Goal: Information Seeking & Learning: Learn about a topic

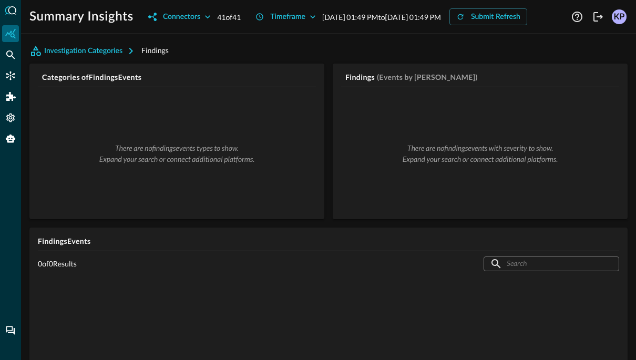
click at [114, 77] on div "Investigation Categories Findings Categories of Findings Events There are no fi…" at bounding box center [328, 278] width 598 height 471
click at [114, 59] on button "Investigation Categories" at bounding box center [85, 51] width 112 height 17
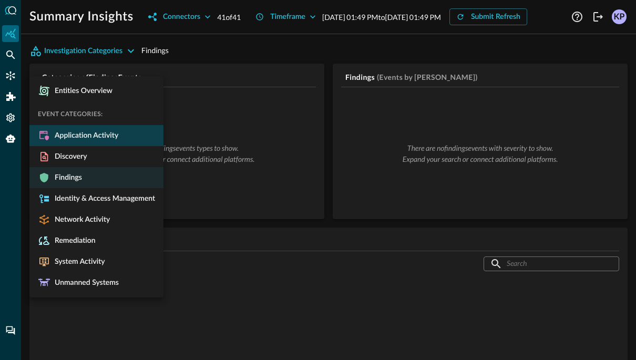
click at [102, 131] on span "Application Activity" at bounding box center [84, 135] width 68 height 9
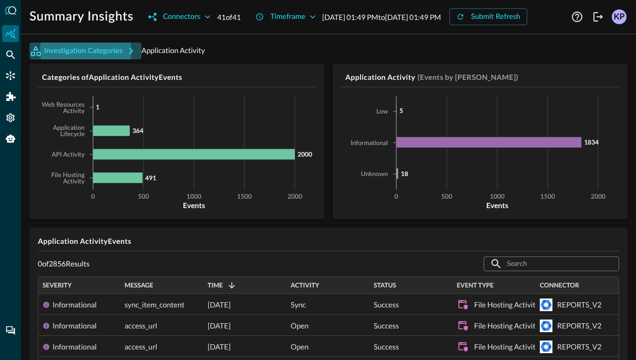
click at [116, 59] on button "Investigation Categories" at bounding box center [85, 51] width 112 height 17
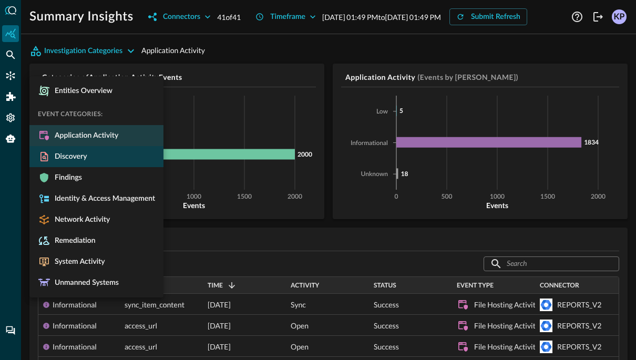
click at [107, 164] on li "Discovery" at bounding box center [96, 156] width 134 height 21
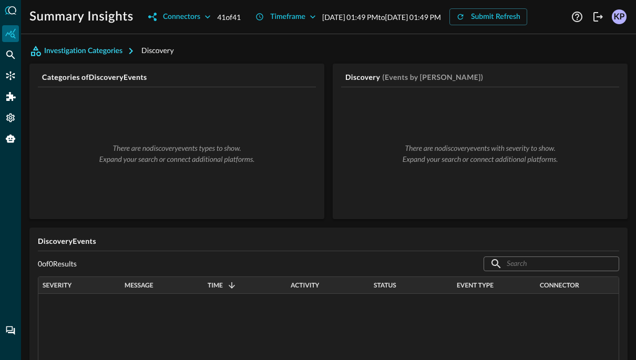
click at [105, 59] on button "Investigation Categories" at bounding box center [85, 51] width 112 height 17
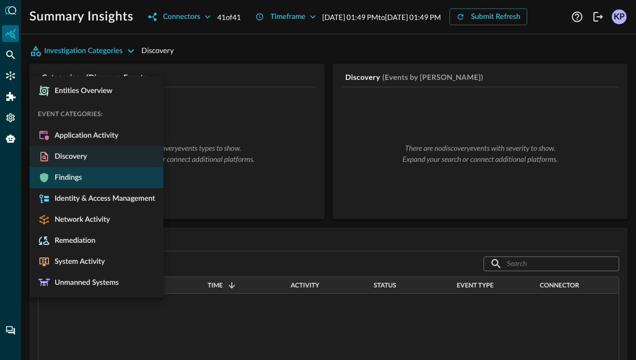
click at [91, 172] on li "Findings" at bounding box center [96, 177] width 134 height 21
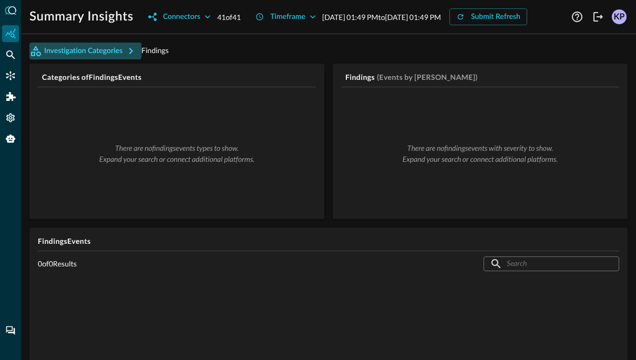
click at [109, 59] on button "Investigation Categories" at bounding box center [85, 51] width 112 height 17
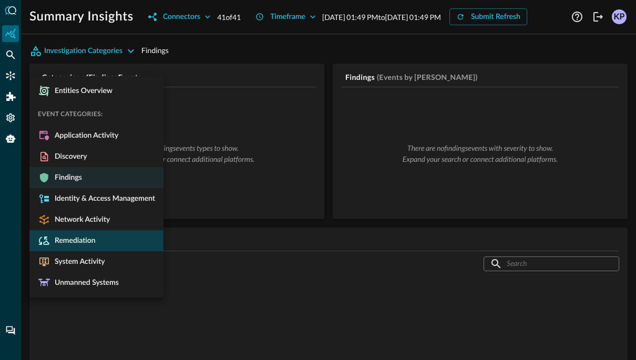
click at [108, 231] on li "Remediation" at bounding box center [96, 240] width 134 height 21
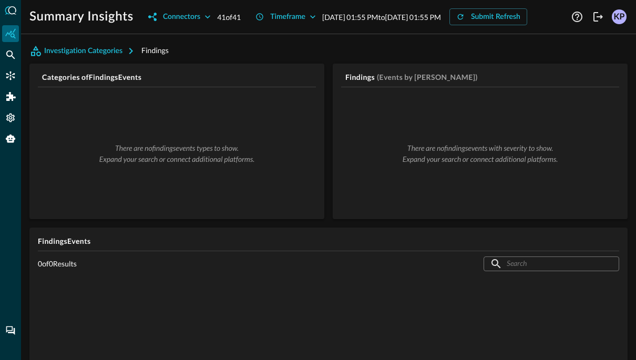
click at [75, 147] on div "There are no findings events types to show. Expand your search or connect addit…" at bounding box center [177, 153] width 278 height 115
click at [60, 59] on button "Investigation Categories" at bounding box center [85, 51] width 112 height 17
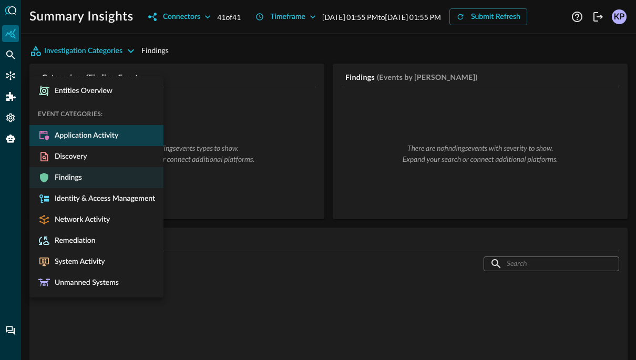
click at [69, 135] on span "Application Activity" at bounding box center [84, 135] width 68 height 9
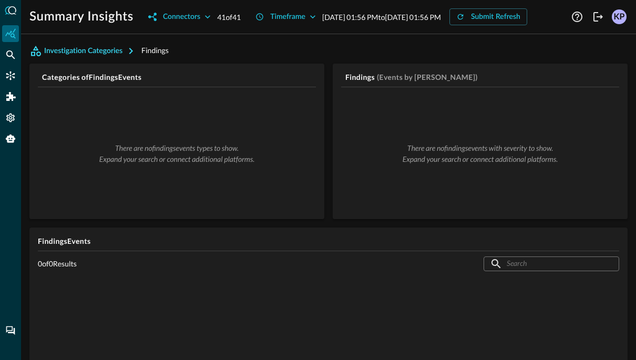
click at [104, 59] on button "Investigation Categories" at bounding box center [85, 51] width 112 height 17
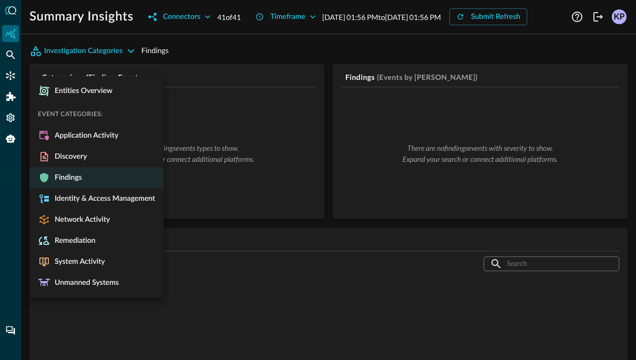
click at [96, 169] on li "Findings" at bounding box center [96, 177] width 134 height 21
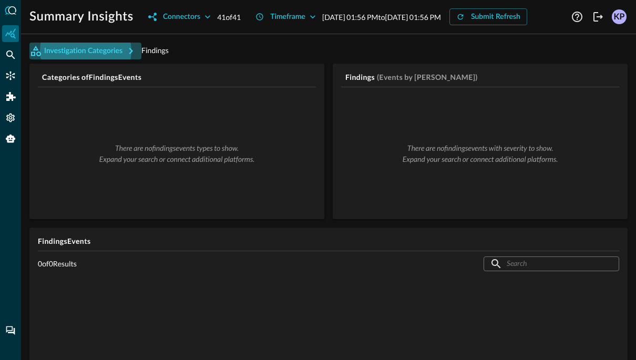
click at [121, 59] on button "Investigation Categories" at bounding box center [85, 51] width 112 height 17
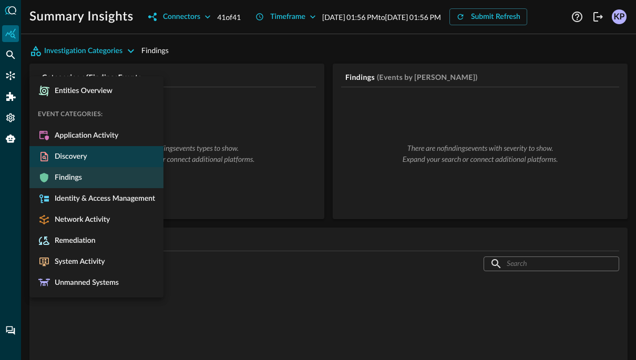
click at [112, 150] on li "Discovery" at bounding box center [96, 156] width 134 height 21
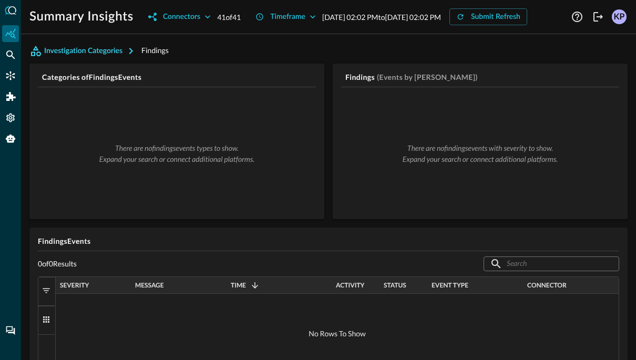
click at [119, 59] on button "Investigation Categories" at bounding box center [85, 51] width 112 height 17
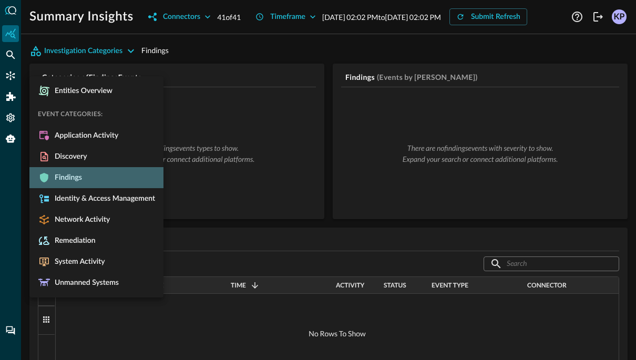
click at [115, 169] on li "Findings" at bounding box center [96, 177] width 134 height 21
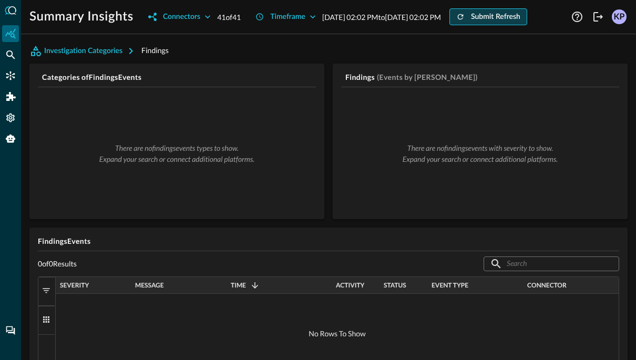
click at [461, 25] on button "Submit Refresh" at bounding box center [489, 16] width 78 height 17
click at [450, 25] on button "Submit Refresh" at bounding box center [489, 16] width 78 height 17
click at [114, 77] on div "Investigation Categories Findings Categories of Findings Events There are no fi…" at bounding box center [328, 278] width 598 height 471
click at [115, 59] on button "Investigation Categories" at bounding box center [85, 51] width 112 height 17
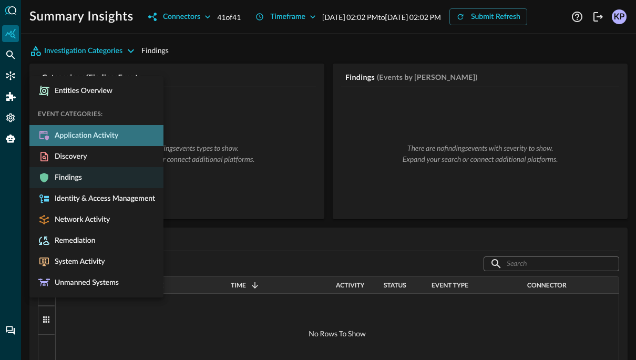
click at [108, 136] on span "Application Activity" at bounding box center [84, 135] width 68 height 9
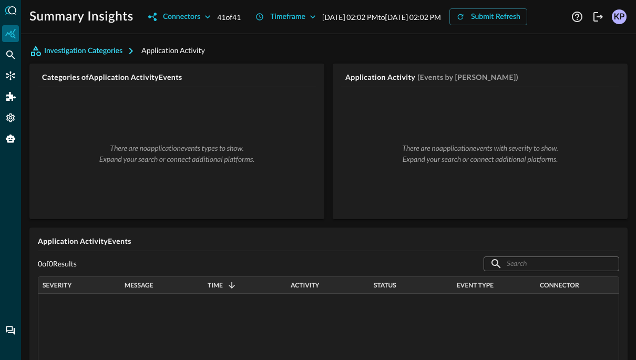
click at [112, 59] on button "Investigation Categories" at bounding box center [85, 51] width 112 height 17
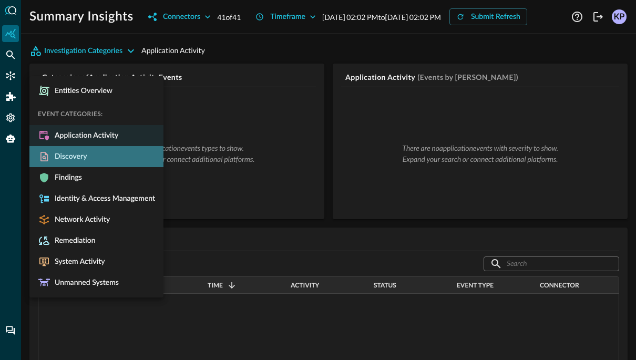
click at [103, 163] on li "Discovery" at bounding box center [96, 156] width 134 height 21
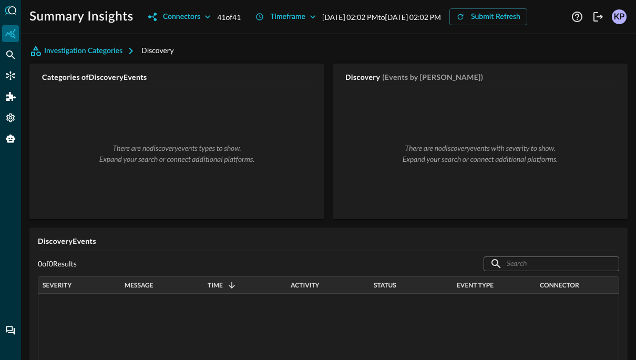
click at [110, 59] on button "Investigation Categories" at bounding box center [85, 51] width 112 height 17
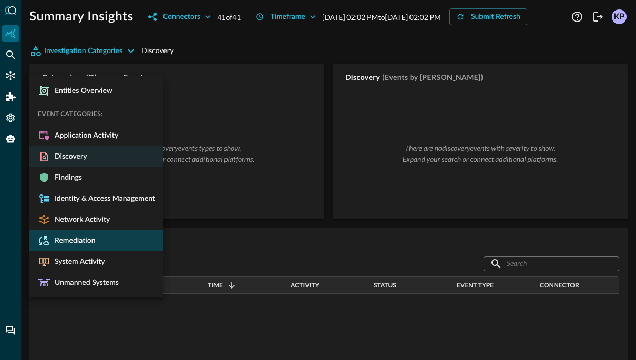
click at [108, 244] on li "Remediation" at bounding box center [96, 240] width 134 height 21
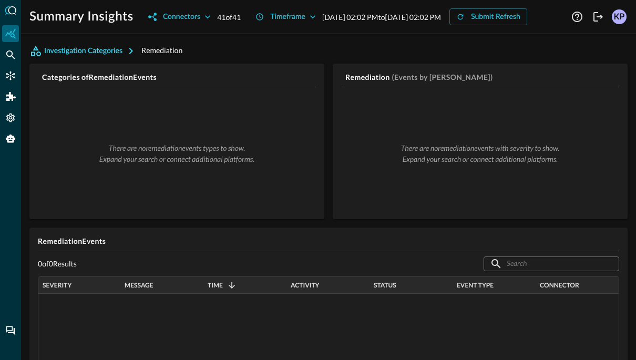
click at [120, 59] on button "Investigation Categories" at bounding box center [85, 51] width 112 height 17
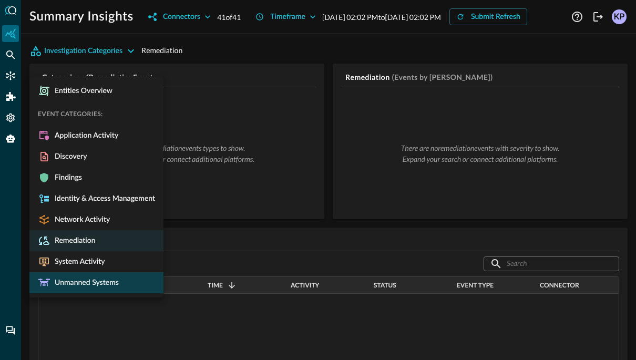
click at [108, 280] on span "Unmanned Systems" at bounding box center [84, 282] width 68 height 9
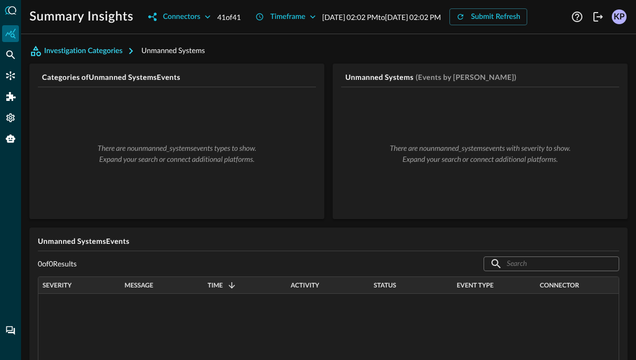
click at [111, 59] on button "Investigation Categories" at bounding box center [85, 51] width 112 height 17
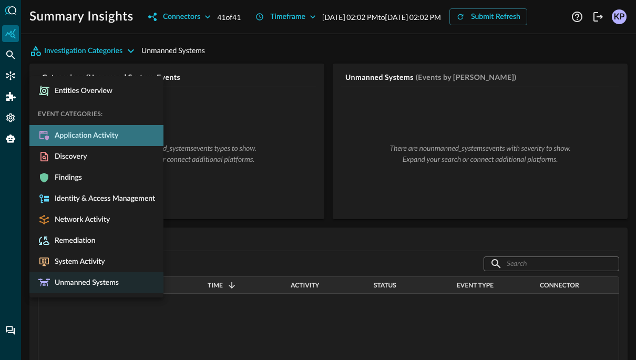
click at [108, 130] on li "Application Activity" at bounding box center [96, 135] width 134 height 21
